Goal: Information Seeking & Learning: Compare options

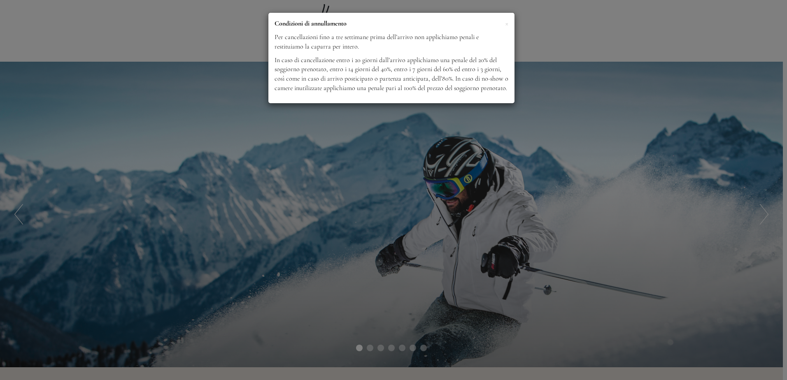
click at [417, 208] on div "× Condizioni di annullamento Per cancellazioni fino a tre settimane prima dell’…" at bounding box center [393, 190] width 787 height 380
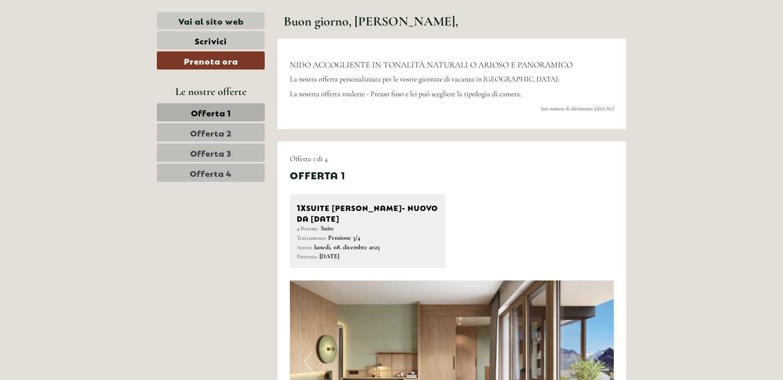
scroll to position [412, 0]
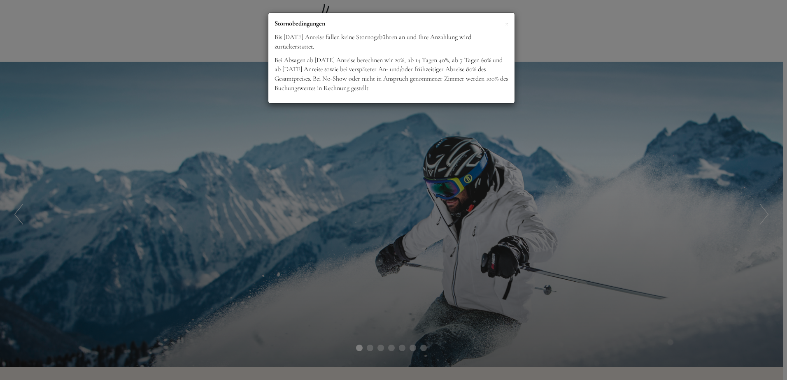
click at [330, 167] on div "× Stornobedingungen Bis [DATE] Anreise fallen keine Stornogebühren an und Ihre …" at bounding box center [393, 190] width 787 height 380
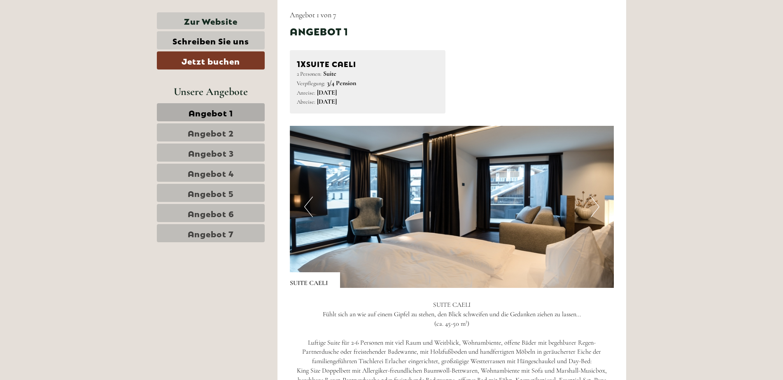
scroll to position [658, 0]
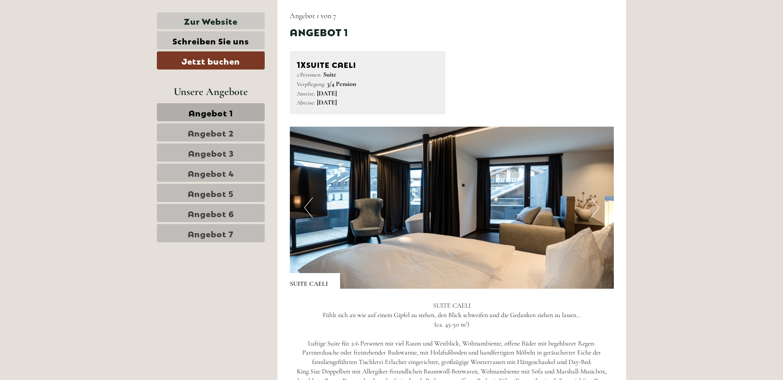
click at [218, 136] on span "Angebot 2" at bounding box center [211, 133] width 46 height 12
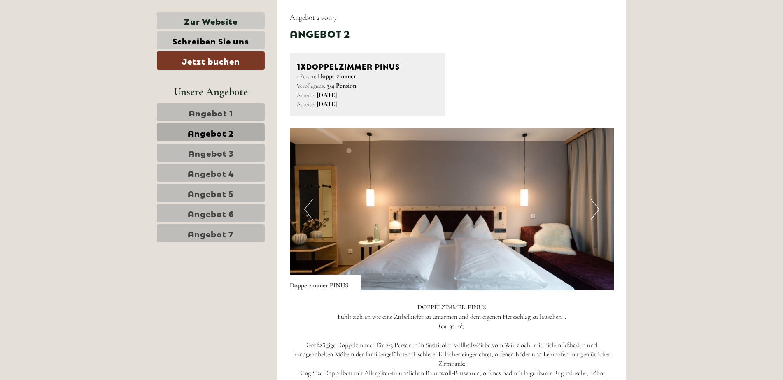
click at [212, 116] on span "Angebot 1" at bounding box center [210, 113] width 44 height 12
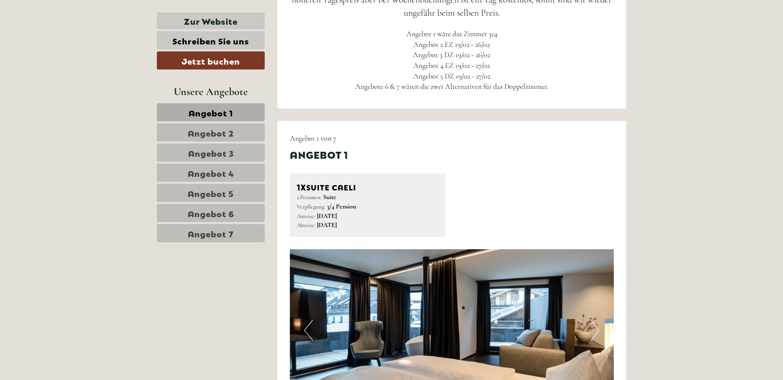
scroll to position [451, 0]
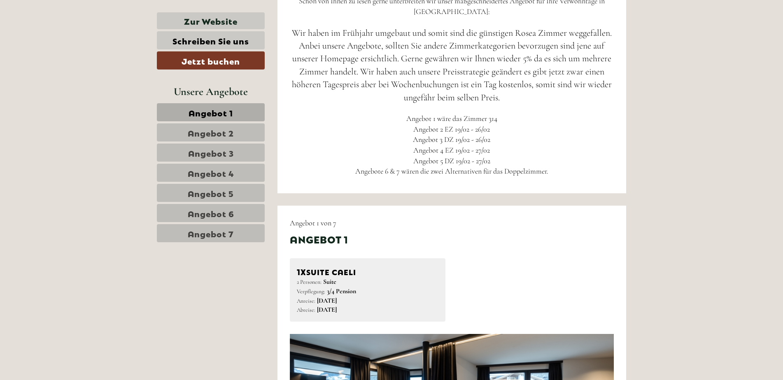
click at [238, 149] on link "Angebot 3" at bounding box center [211, 153] width 108 height 18
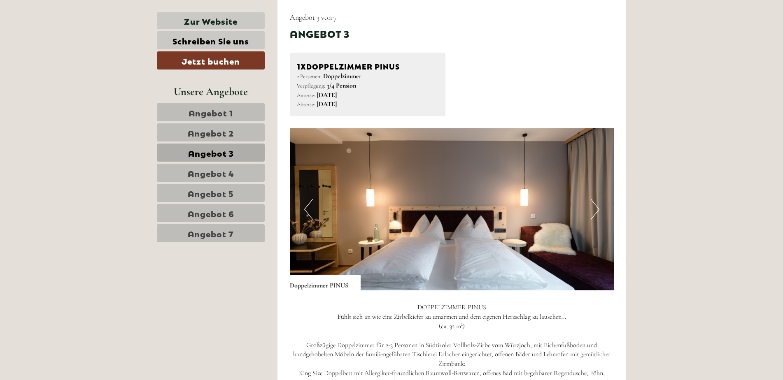
click at [228, 135] on span "Angebot 2" at bounding box center [211, 133] width 46 height 12
click at [216, 170] on span "Angebot 4" at bounding box center [211, 173] width 47 height 12
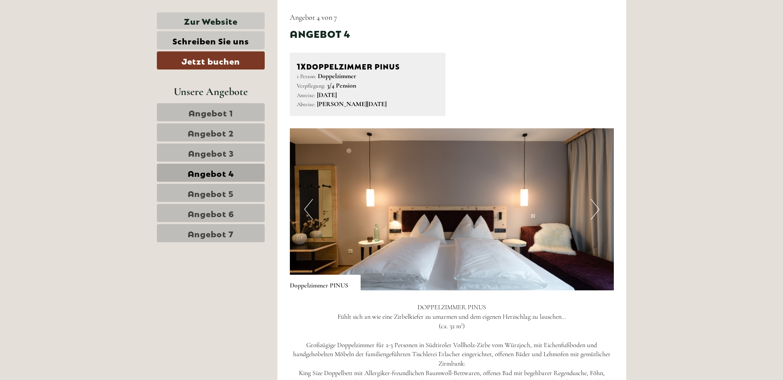
click at [217, 189] on span "Angebot 5" at bounding box center [211, 193] width 46 height 12
click at [218, 208] on span "Angebot 6" at bounding box center [211, 213] width 47 height 12
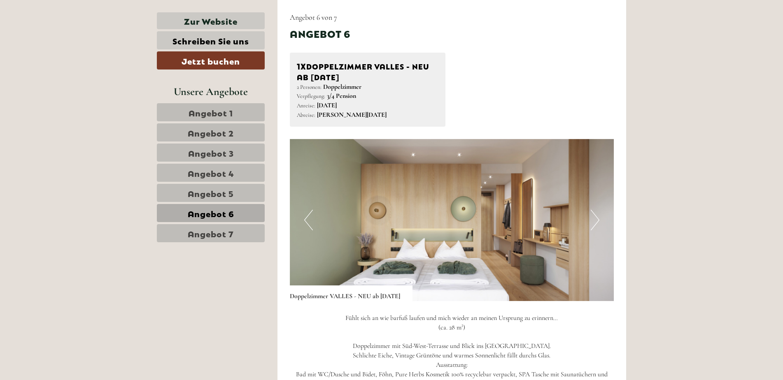
click at [216, 234] on span "Angebot 7" at bounding box center [211, 234] width 46 height 12
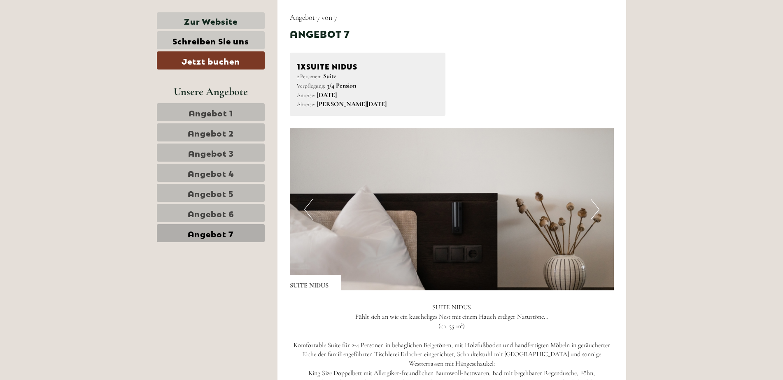
click at [218, 215] on span "Angebot 6" at bounding box center [211, 213] width 47 height 12
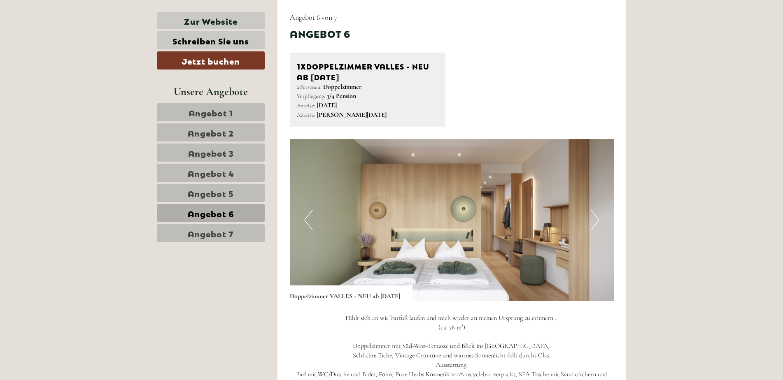
click at [220, 196] on span "Angebot 5" at bounding box center [211, 193] width 46 height 12
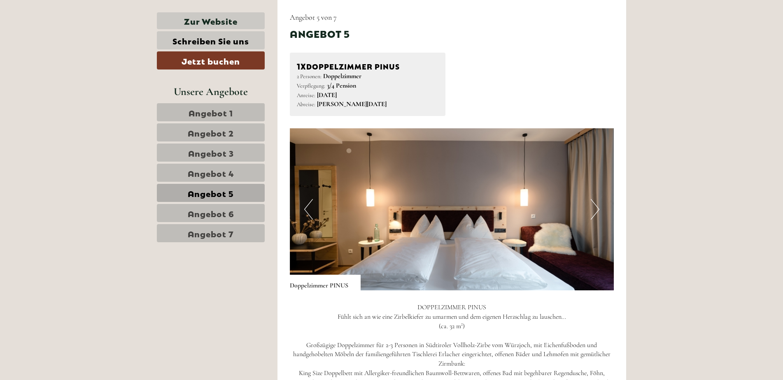
click at [221, 174] on span "Angebot 4" at bounding box center [211, 173] width 47 height 12
click at [215, 156] on span "Angebot 3" at bounding box center [211, 153] width 46 height 12
click at [218, 133] on span "Angebot 2" at bounding box center [211, 133] width 46 height 12
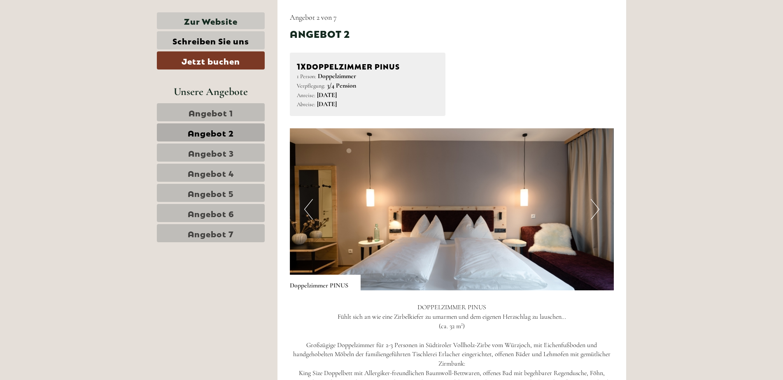
click at [216, 149] on span "Angebot 3" at bounding box center [211, 153] width 46 height 12
drag, startPoint x: 246, startPoint y: 173, endPoint x: 242, endPoint y: 173, distance: 4.5
click at [245, 173] on link "Angebot 4" at bounding box center [211, 173] width 108 height 18
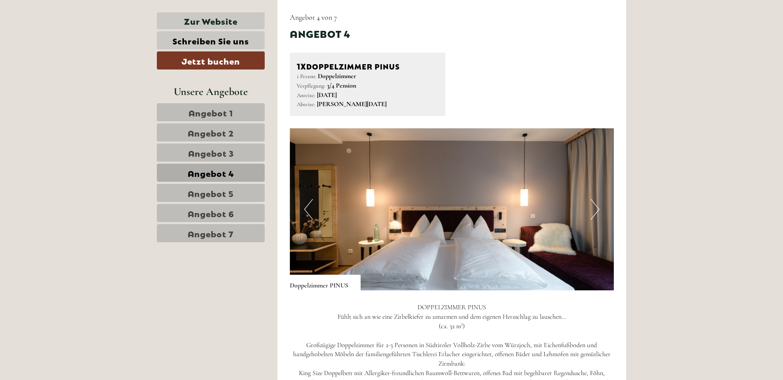
click at [225, 190] on span "Angebot 5" at bounding box center [211, 193] width 46 height 12
click at [224, 172] on span "Angebot 4" at bounding box center [211, 173] width 47 height 12
click at [229, 151] on span "Angebot 3" at bounding box center [211, 153] width 46 height 12
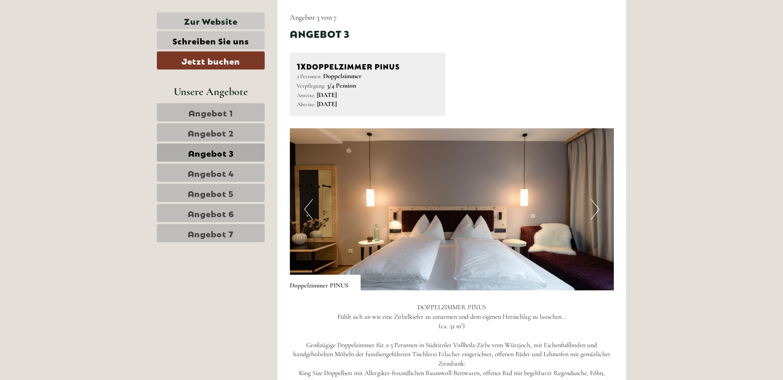
click at [221, 130] on span "Angebot 2" at bounding box center [211, 133] width 46 height 12
drag, startPoint x: 221, startPoint y: 148, endPoint x: 221, endPoint y: 159, distance: 11.5
click at [221, 149] on span "Angebot 3" at bounding box center [211, 153] width 46 height 12
click at [224, 169] on span "Angebot 4" at bounding box center [211, 173] width 47 height 12
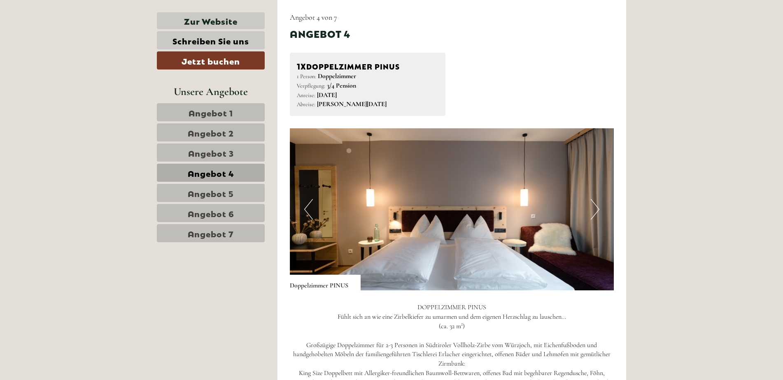
drag, startPoint x: 226, startPoint y: 186, endPoint x: 226, endPoint y: 200, distance: 14.4
click at [226, 187] on link "Angebot 5" at bounding box center [211, 193] width 108 height 18
click at [229, 207] on span "Angebot 6" at bounding box center [211, 213] width 47 height 12
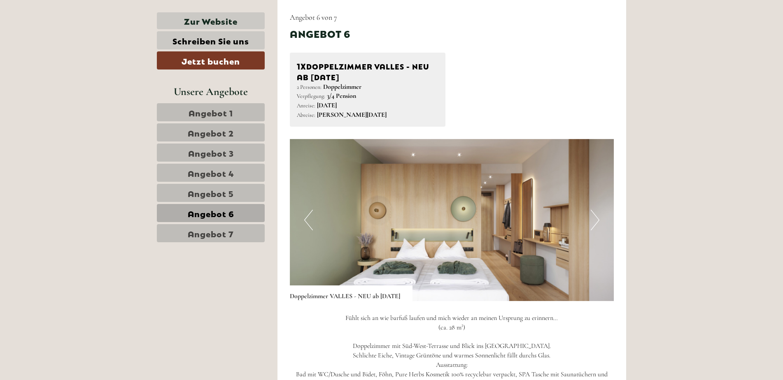
click at [229, 118] on span "Angebot 1" at bounding box center [210, 113] width 44 height 12
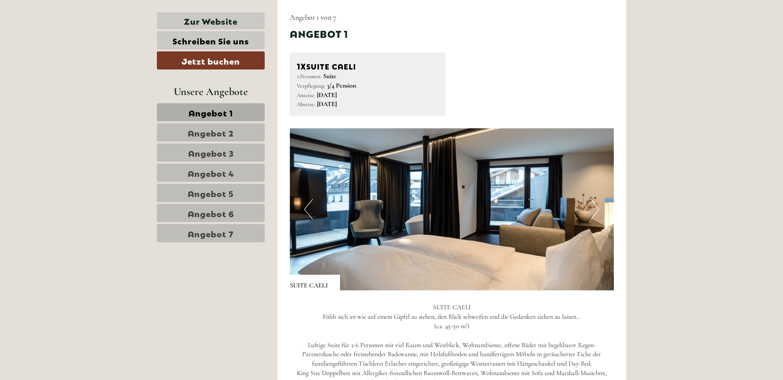
click at [225, 134] on span "Angebot 2" at bounding box center [211, 133] width 46 height 12
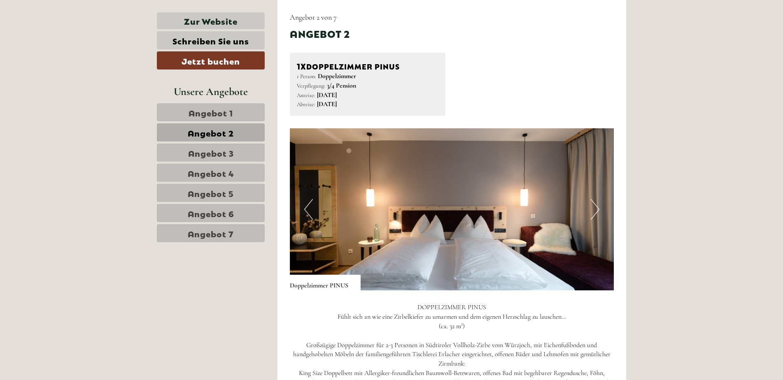
click at [228, 148] on span "Angebot 3" at bounding box center [211, 153] width 46 height 12
click at [230, 167] on span "Angebot 4" at bounding box center [211, 173] width 47 height 12
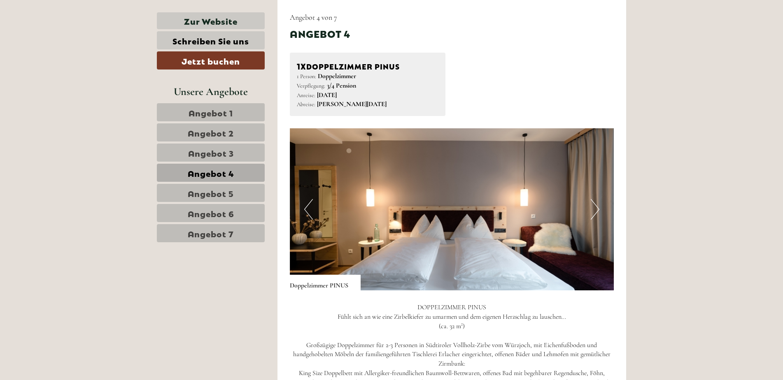
click at [225, 155] on span "Angebot 3" at bounding box center [211, 153] width 46 height 12
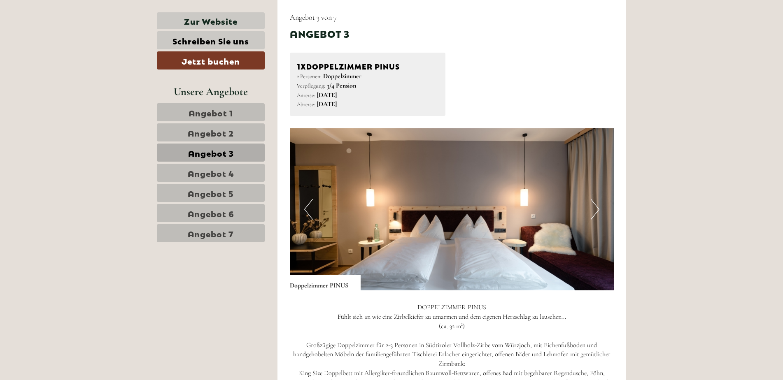
click at [223, 116] on span "Angebot 1" at bounding box center [210, 113] width 44 height 12
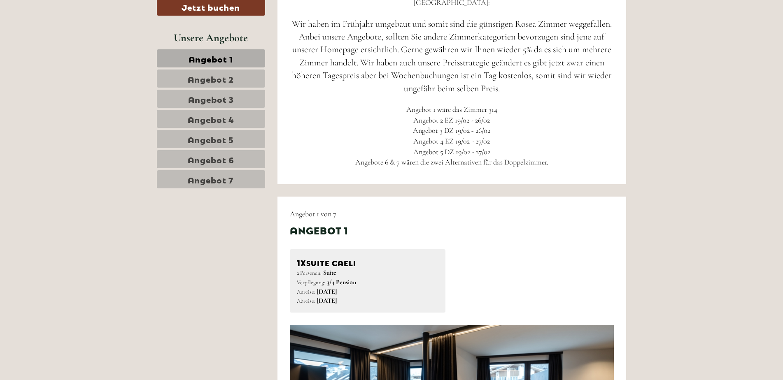
scroll to position [369, 0]
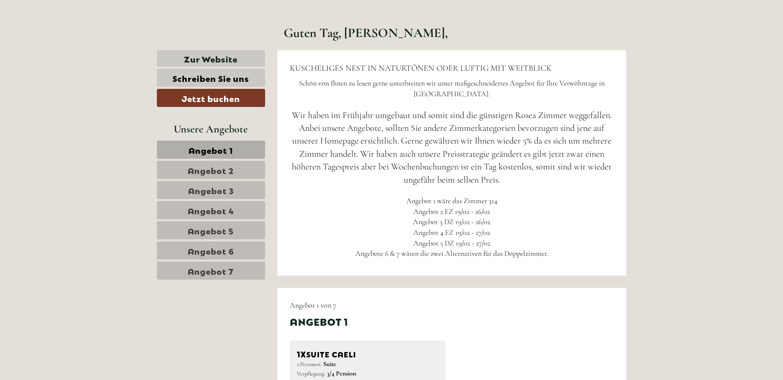
click at [233, 173] on span "Angebot 2" at bounding box center [211, 170] width 46 height 12
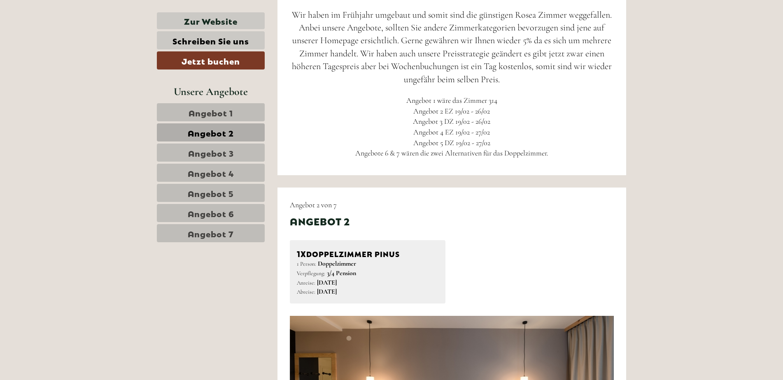
scroll to position [451, 0]
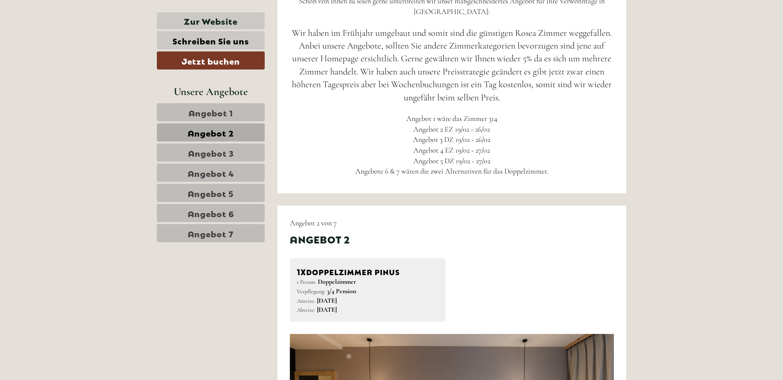
click at [212, 152] on span "Angebot 3" at bounding box center [211, 153] width 46 height 12
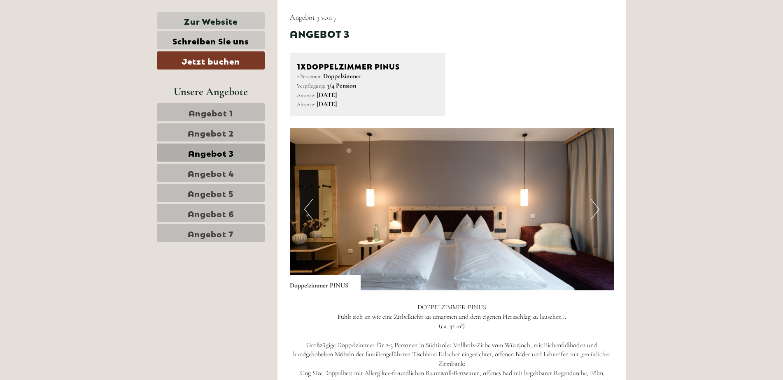
click at [214, 133] on span "Angebot 2" at bounding box center [211, 133] width 46 height 12
click at [218, 170] on span "Angebot 4" at bounding box center [211, 173] width 47 height 12
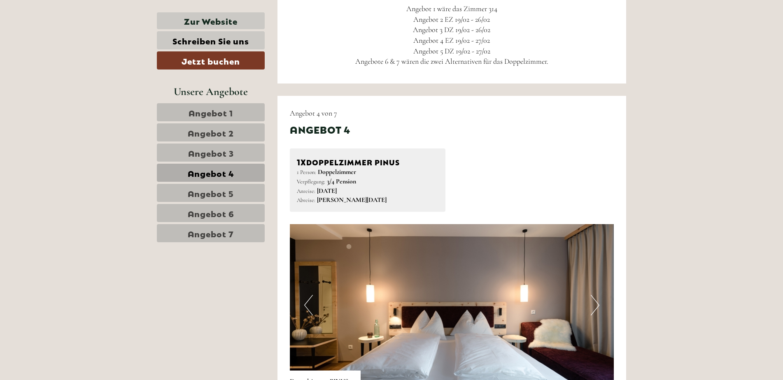
scroll to position [533, 0]
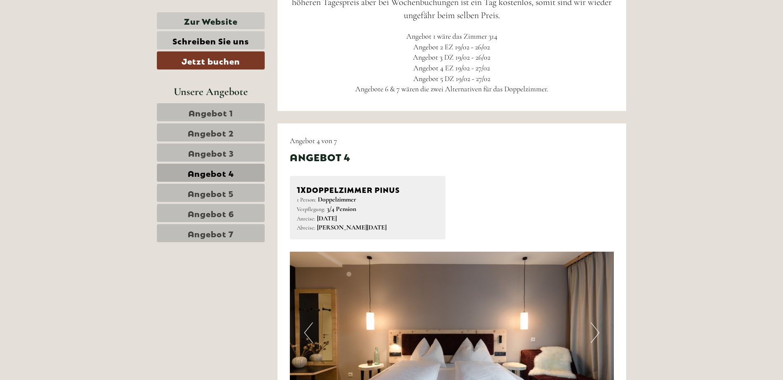
click at [220, 195] on span "Angebot 5" at bounding box center [211, 193] width 46 height 12
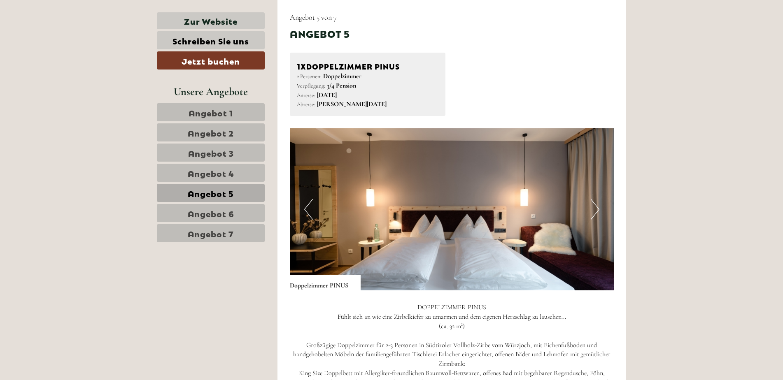
click at [222, 173] on span "Angebot 4" at bounding box center [211, 173] width 47 height 12
click at [217, 158] on span "Angebot 3" at bounding box center [211, 153] width 46 height 12
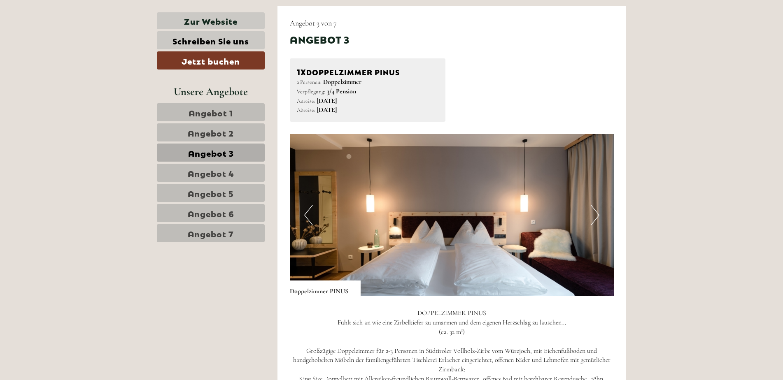
scroll to position [533, 0]
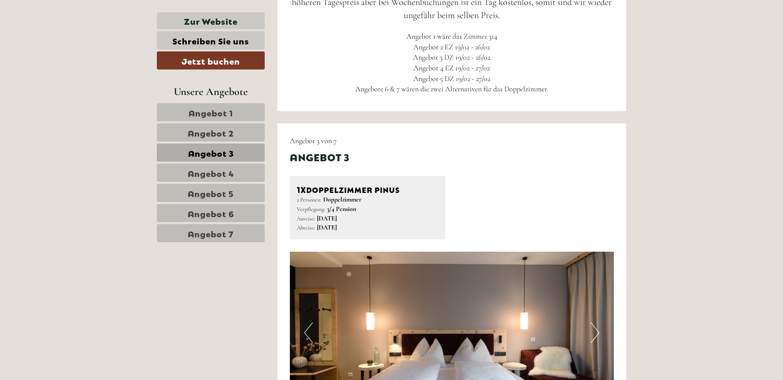
click at [235, 209] on link "Angebot 6" at bounding box center [211, 213] width 108 height 18
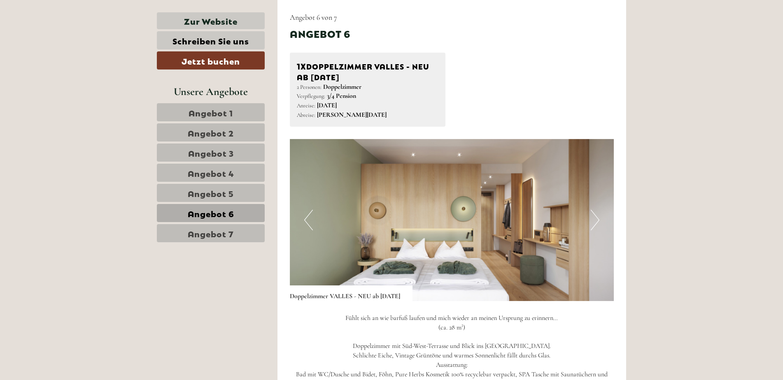
click at [219, 225] on link "Angebot 7" at bounding box center [211, 233] width 108 height 18
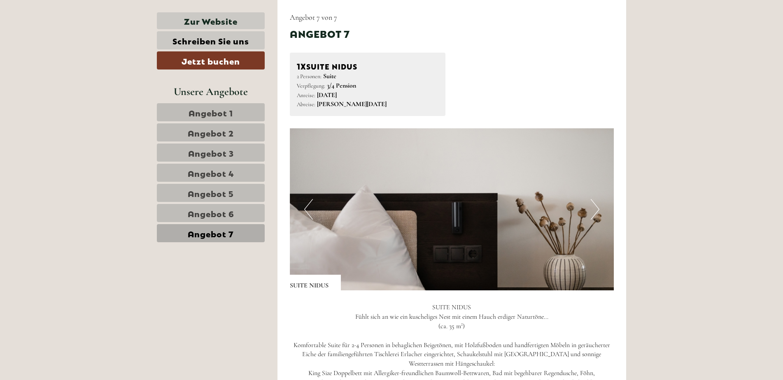
click at [212, 214] on span "Angebot 6" at bounding box center [211, 213] width 47 height 12
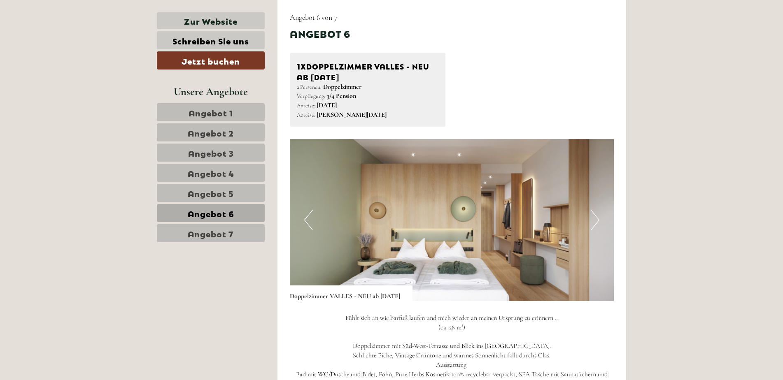
click at [214, 224] on link "Angebot 7" at bounding box center [211, 233] width 108 height 18
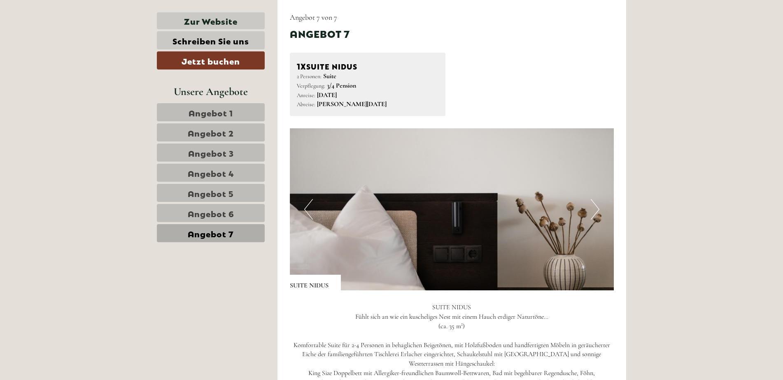
click at [211, 212] on span "Angebot 6" at bounding box center [211, 213] width 47 height 12
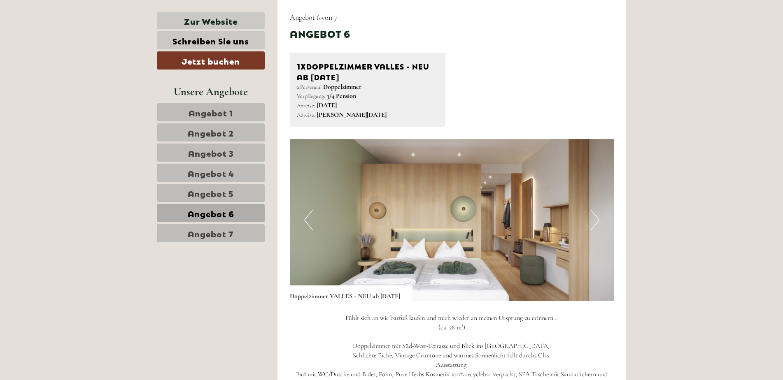
click at [227, 194] on span "Angebot 5" at bounding box center [211, 193] width 46 height 12
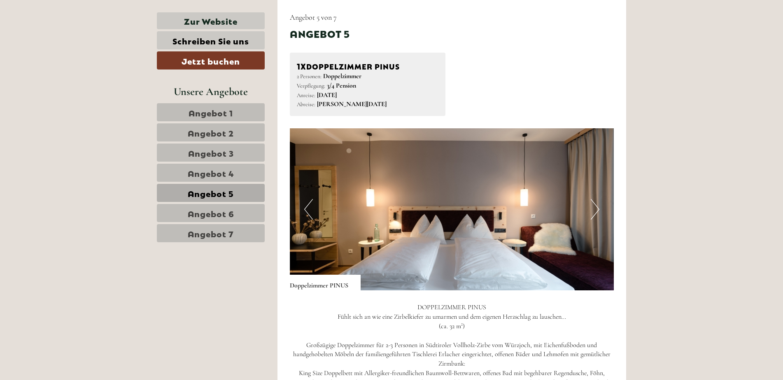
click at [219, 171] on span "Angebot 4" at bounding box center [211, 173] width 47 height 12
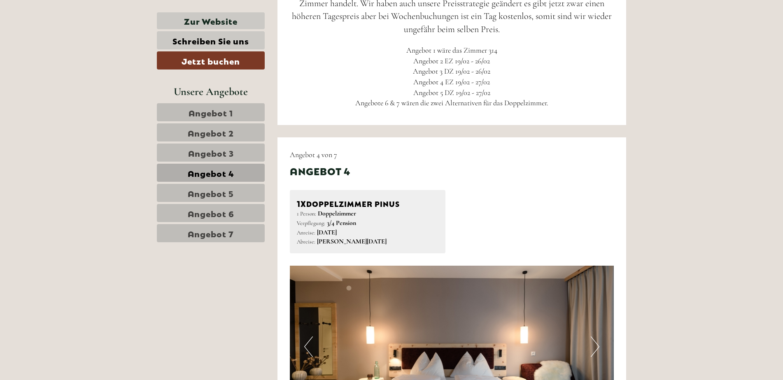
scroll to position [492, 0]
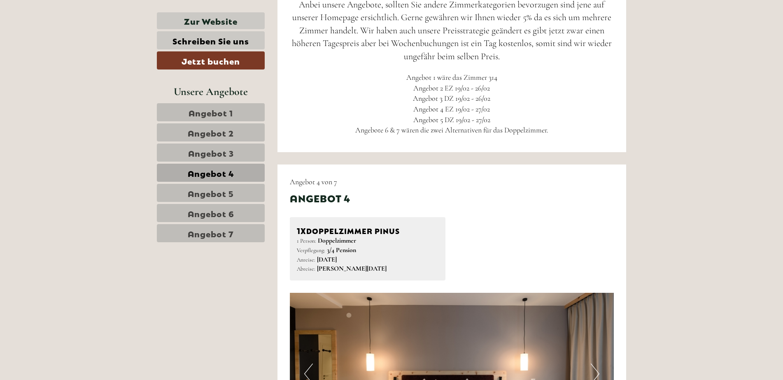
click at [217, 193] on span "Angebot 5" at bounding box center [211, 193] width 46 height 12
click at [222, 212] on span "Angebot 6" at bounding box center [211, 213] width 47 height 12
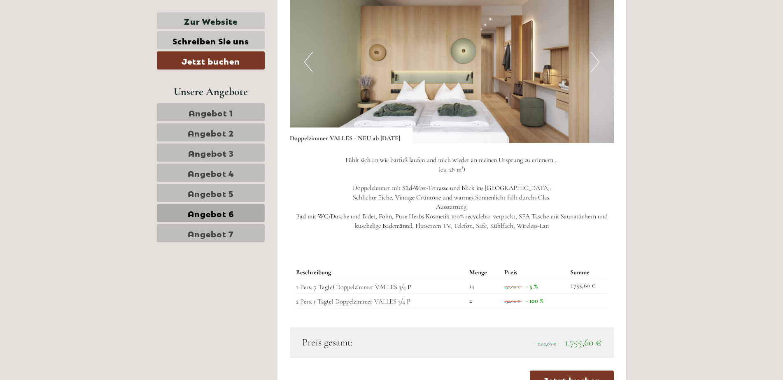
scroll to position [821, 0]
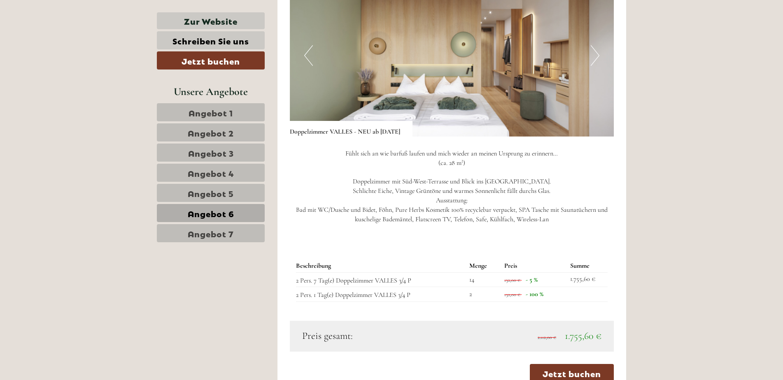
click at [220, 231] on span "Angebot 7" at bounding box center [211, 234] width 46 height 12
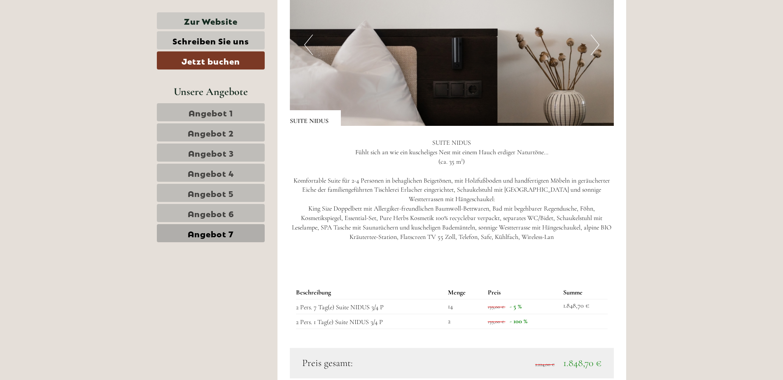
scroll to position [657, 0]
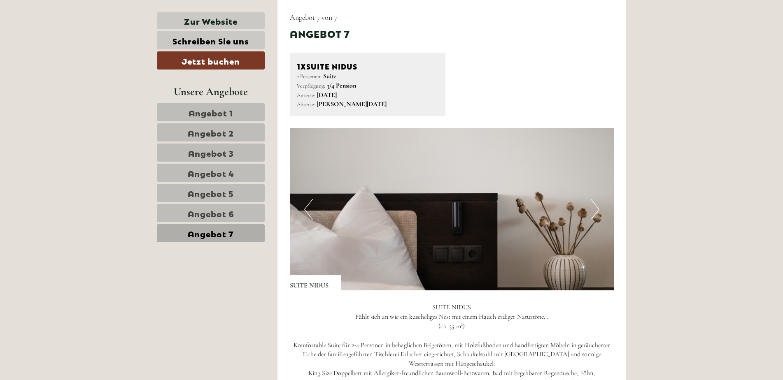
click at [210, 219] on link "Angebot 6" at bounding box center [211, 213] width 108 height 18
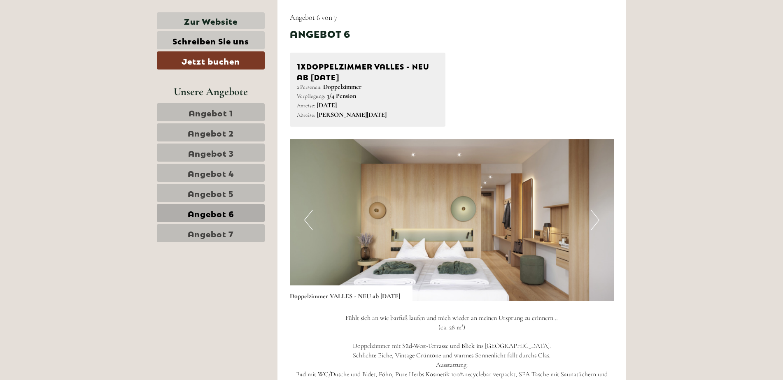
click at [233, 195] on span "Angebot 5" at bounding box center [211, 193] width 46 height 12
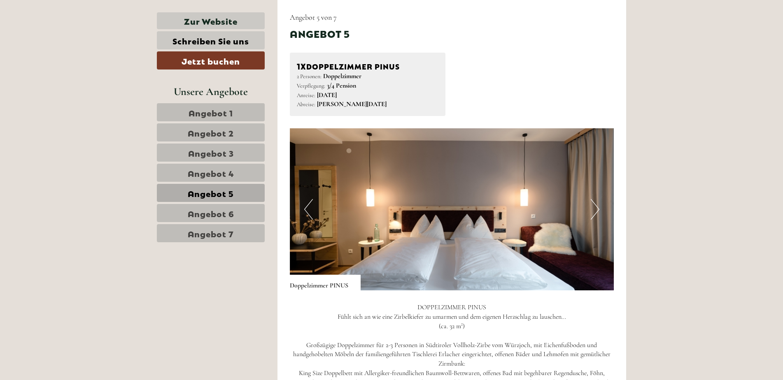
click at [217, 210] on span "Angebot 6" at bounding box center [211, 213] width 47 height 12
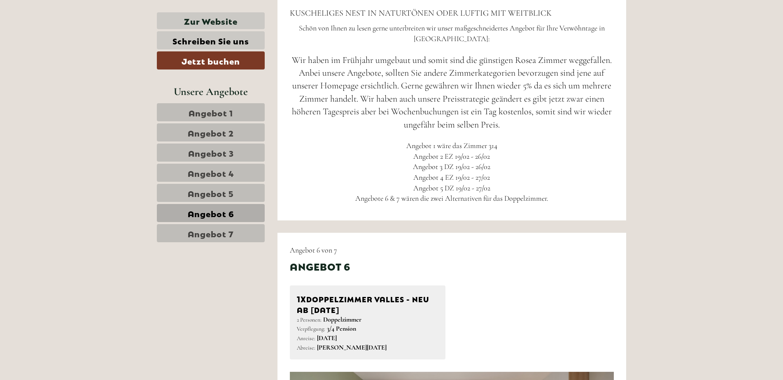
scroll to position [410, 0]
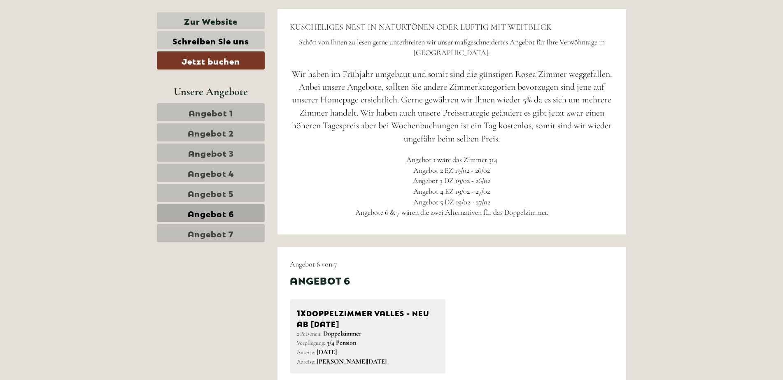
click at [207, 116] on span "Angebot 1" at bounding box center [210, 113] width 44 height 12
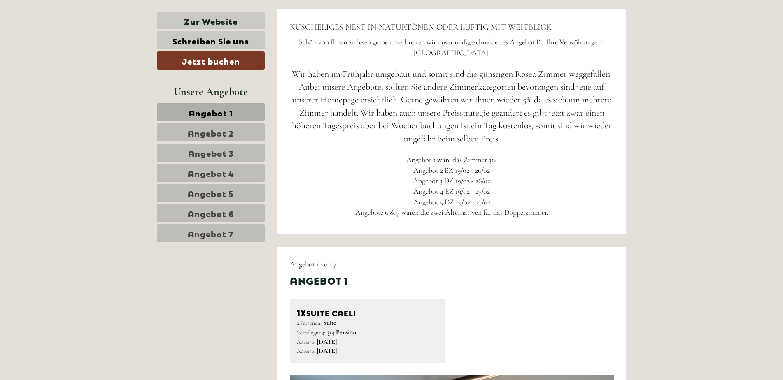
scroll to position [657, 0]
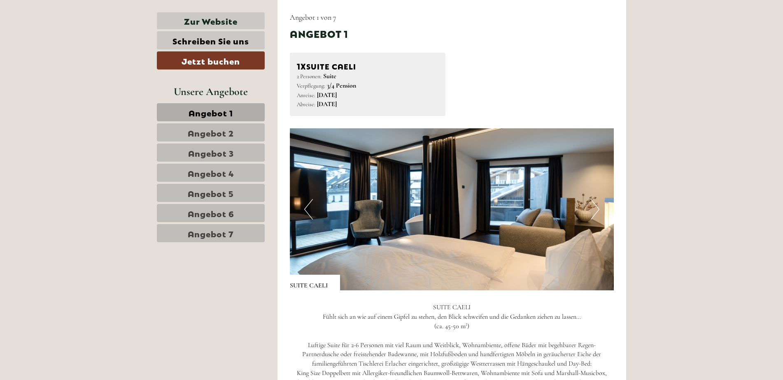
click at [219, 197] on span "Angebot 5" at bounding box center [211, 193] width 46 height 12
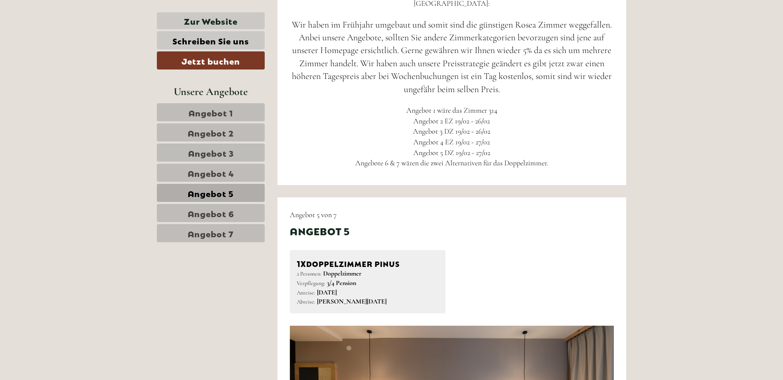
scroll to position [451, 0]
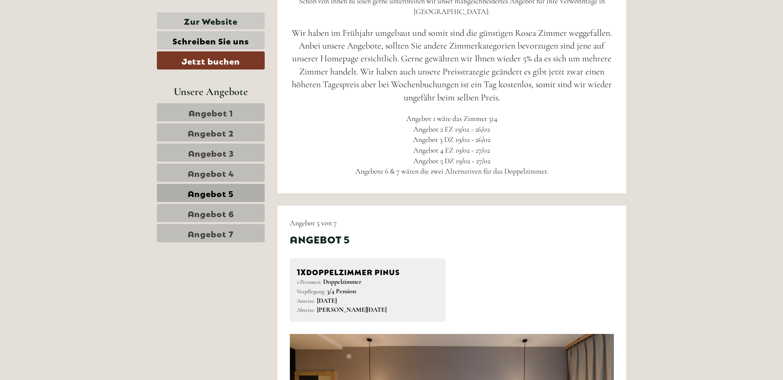
click at [223, 217] on span "Angebot 6" at bounding box center [211, 213] width 47 height 12
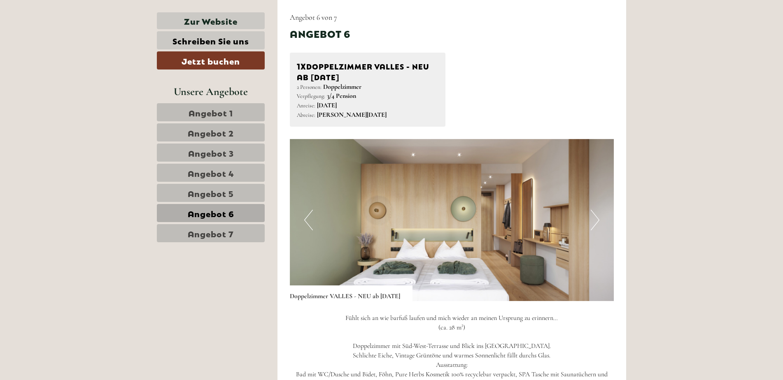
click at [225, 230] on span "Angebot 7" at bounding box center [211, 234] width 46 height 12
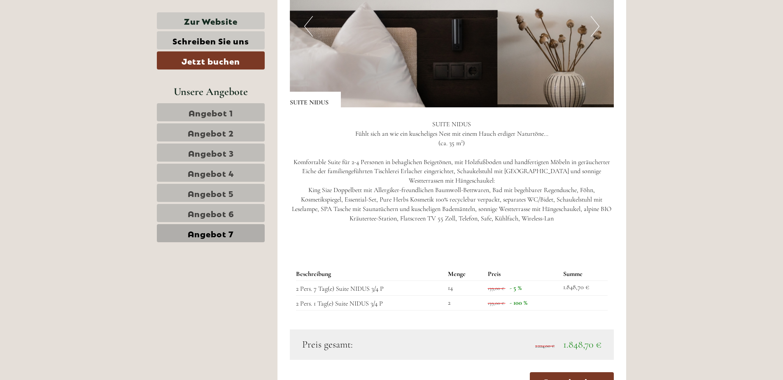
scroll to position [863, 0]
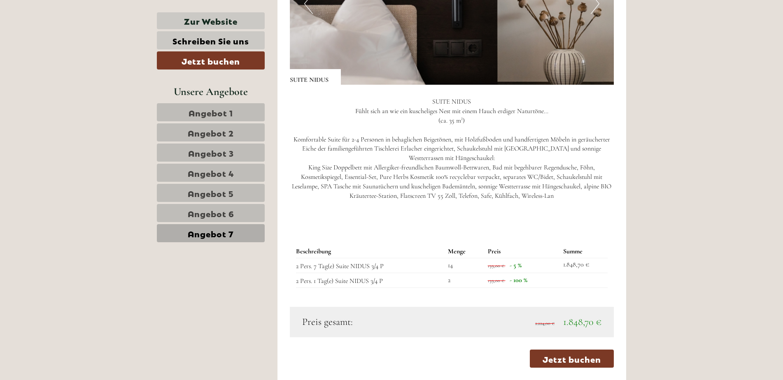
click at [218, 195] on span "Angebot 5" at bounding box center [211, 193] width 46 height 12
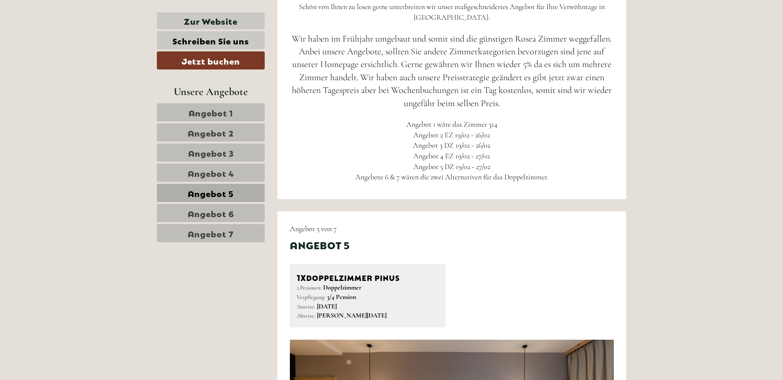
scroll to position [410, 0]
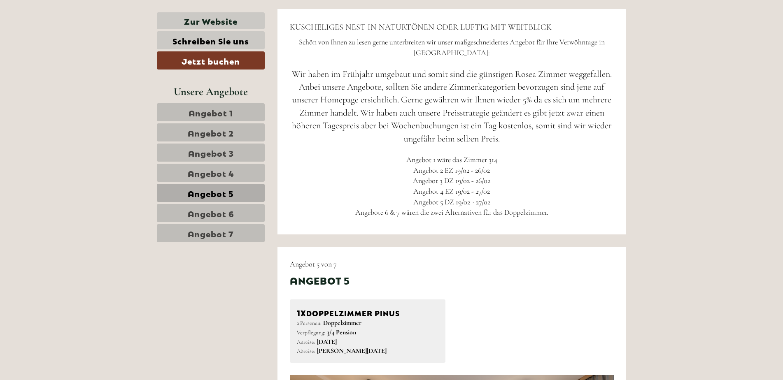
drag, startPoint x: 407, startPoint y: 160, endPoint x: 549, endPoint y: 209, distance: 150.7
click at [548, 209] on span "Angebot 1 wäre das Zimmer 314 Angebot 2 EZ 19/02 - 26/02 Angebot 3 DZ 19/02 - 2…" at bounding box center [451, 186] width 193 height 62
copy span "Angebot 1 wäre das Zimmer 314 Angebot 2 EZ 19/02 - 26/02 Angebot 3 DZ 19/02 - 2…"
